Goal: Task Accomplishment & Management: Manage account settings

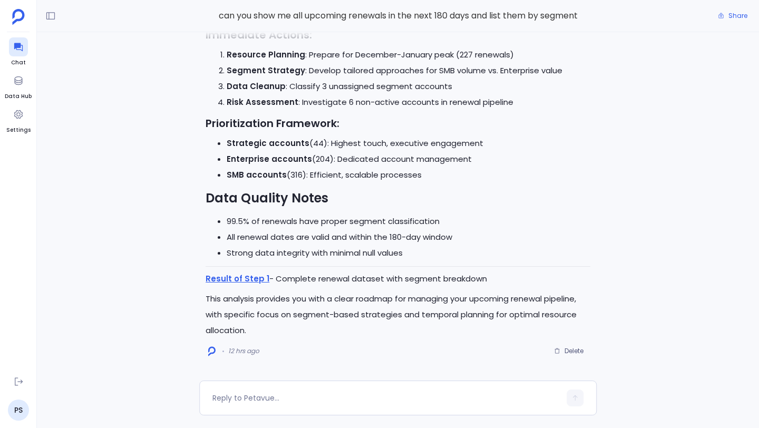
scroll to position [-11, 0]
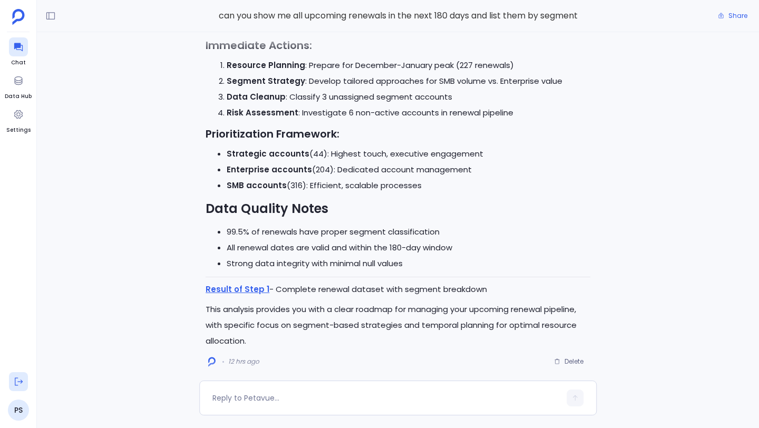
click at [20, 380] on icon at bounding box center [18, 381] width 11 height 11
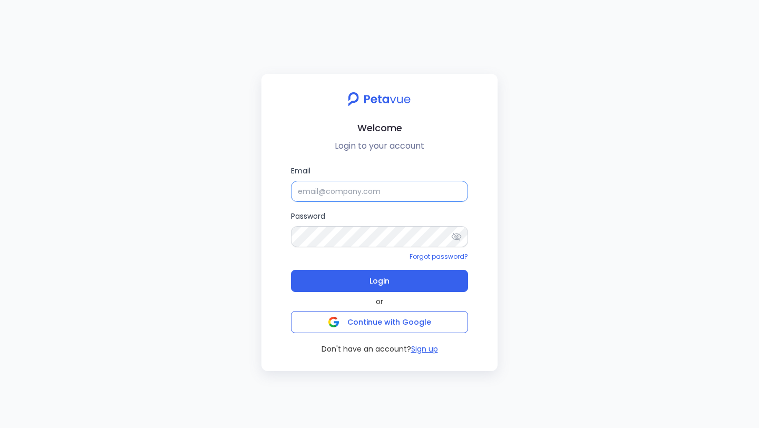
type input "[PERSON_NAME]"
drag, startPoint x: 377, startPoint y: 186, endPoint x: 289, endPoint y: 186, distance: 88.0
click at [289, 186] on div "Email [PERSON_NAME] Password Forgot password? Login or Continue with Google Don…" at bounding box center [379, 259] width 219 height 189
paste input "[PERSON_NAME][EMAIL_ADDRESS][DOMAIN_NAME]"
type input "[PERSON_NAME][EMAIL_ADDRESS][DOMAIN_NAME]"
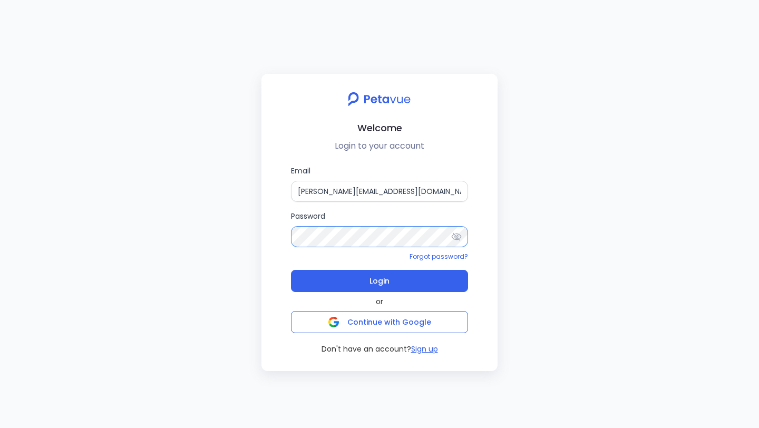
click at [273, 233] on div "Email [PERSON_NAME][EMAIL_ADDRESS][DOMAIN_NAME] Password Forgot password? Login…" at bounding box center [379, 259] width 219 height 189
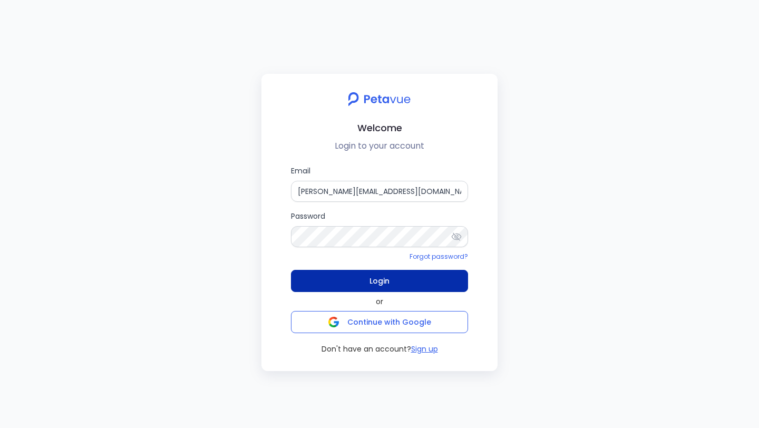
click at [331, 281] on button "Login" at bounding box center [379, 281] width 177 height 22
